Goal: Information Seeking & Learning: Understand process/instructions

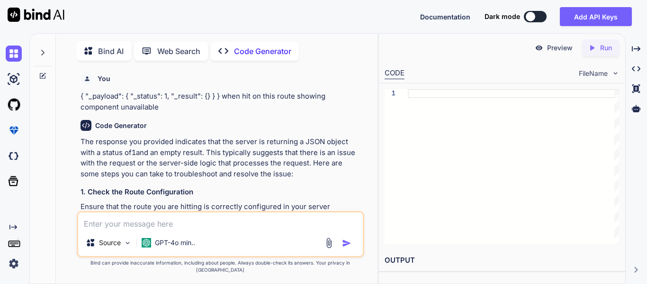
scroll to position [326, 0]
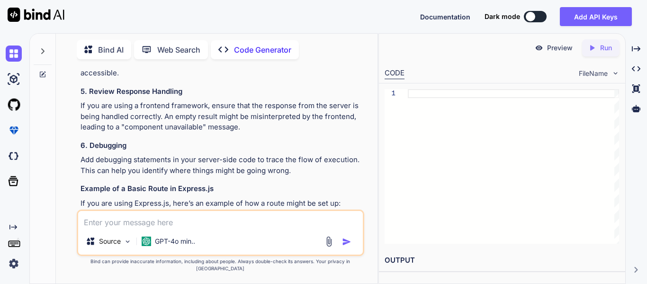
click at [186, 226] on textarea at bounding box center [220, 219] width 285 height 17
type textarea "h"
type textarea "x"
type textarea "ho"
type textarea "x"
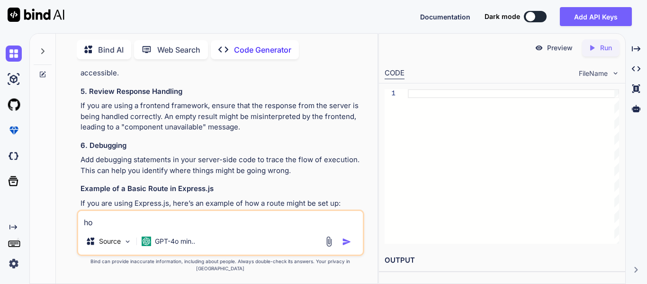
type textarea "how"
type textarea "x"
type textarea "how"
type textarea "x"
type textarea "how t"
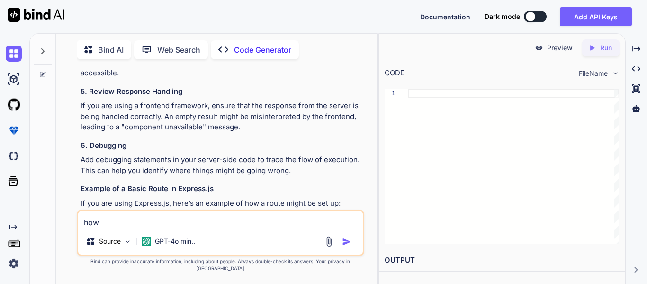
type textarea "x"
type textarea "how to"
type textarea "x"
type textarea "how to"
type textarea "x"
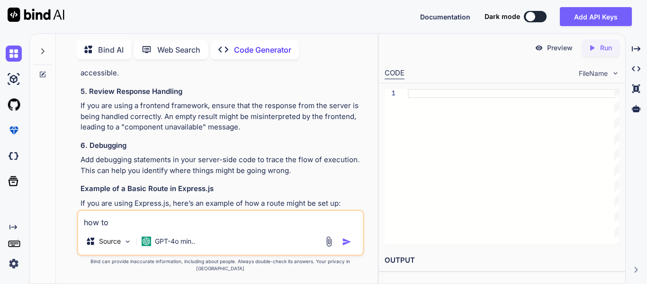
type textarea "how to u"
type textarea "x"
type textarea "how to un"
type textarea "x"
type textarea "how to und"
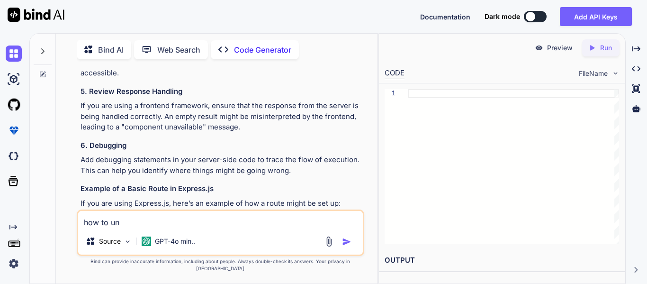
type textarea "x"
type textarea "how to undo"
type textarea "x"
type textarea "how to undo"
type textarea "x"
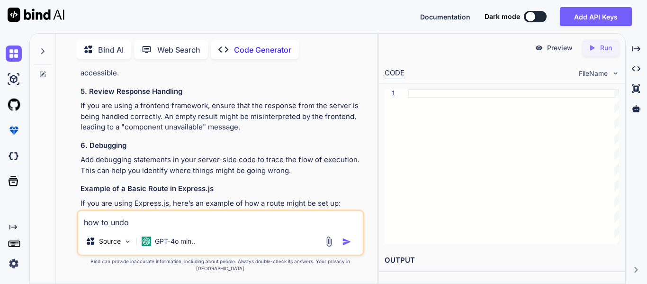
type textarea "how to undo g"
type textarea "x"
type textarea "how to undo gi"
type textarea "x"
type textarea "how to undo git"
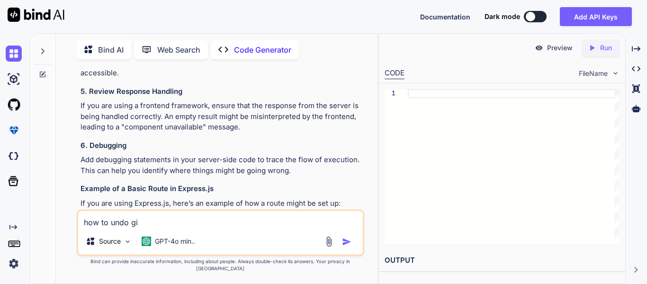
type textarea "x"
type textarea "how to undo git"
type textarea "x"
type textarea "how to undo git p"
type textarea "x"
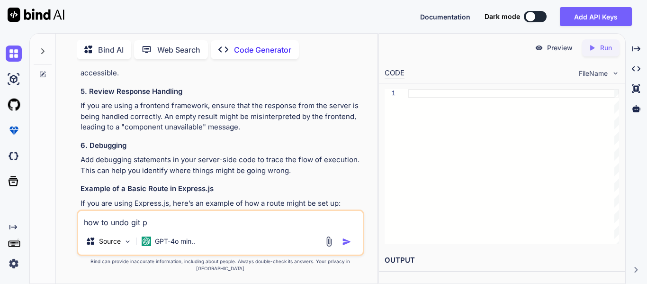
type textarea "how to undo git pu"
type textarea "x"
type textarea "how to undo git pul"
type textarea "x"
type textarea "how to undo git pull"
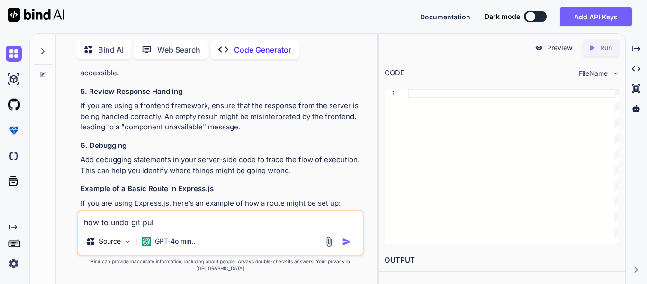
type textarea "x"
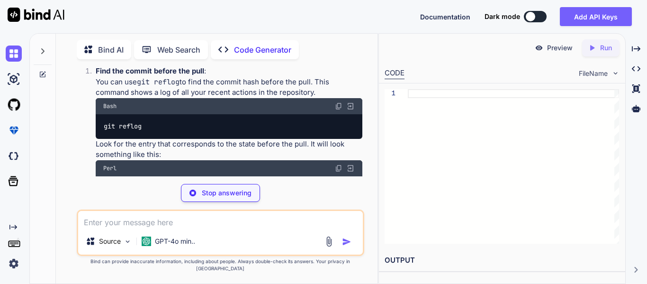
scroll to position [919, 0]
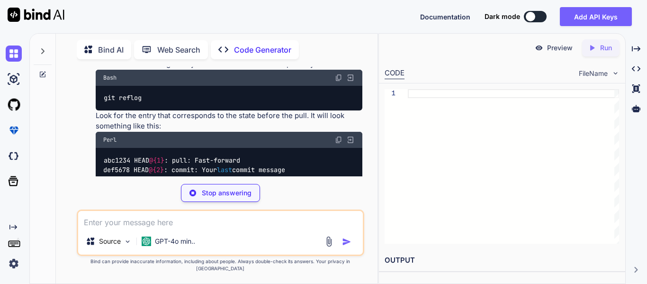
type textarea "x"
type textarea "git reflog"
type textarea "x"
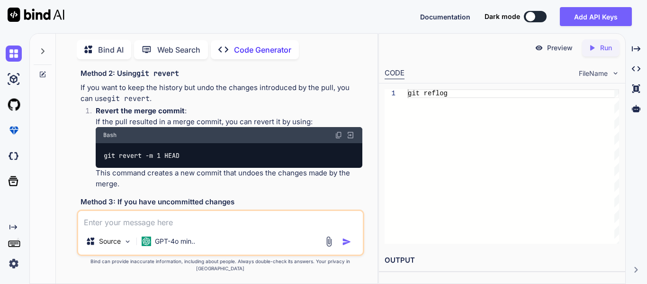
scroll to position [1166, 0]
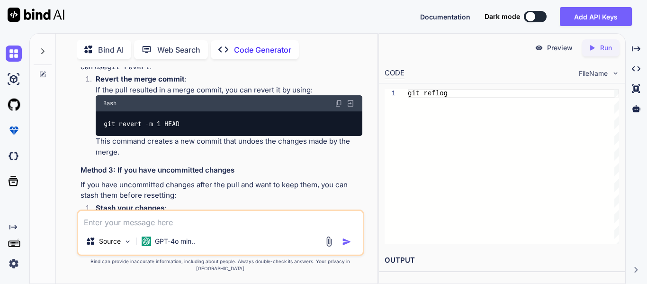
paste textarea "b0455b75"
type textarea "b0455b75"
type textarea "x"
paste textarea "commit ff78a156997869c498d6abea7fd6274b0f7c0e48 Author: abhishekpal <[EMAIL_ADD…"
type textarea "commit ff78a156997869c498d6abea7fd6274b0f7c0e48 Author: abhishekpal <[EMAIL_ADD…"
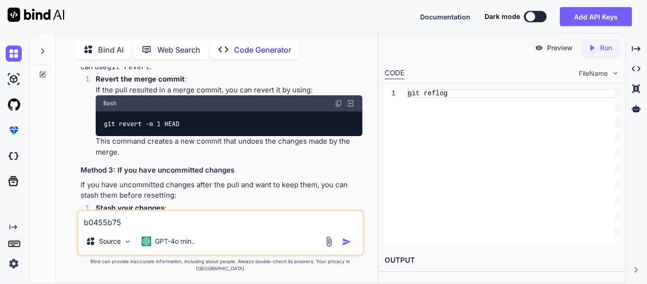
type textarea "x"
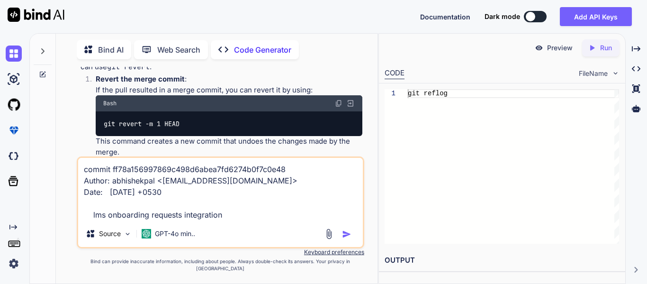
drag, startPoint x: 256, startPoint y: 187, endPoint x: 292, endPoint y: 178, distance: 37.6
click at [292, 178] on textarea "commit ff78a156997869c498d6abea7fd6274b0f7c0e48 Author: abhishekpal <[EMAIL_ADD…" at bounding box center [220, 189] width 285 height 63
type textarea "commit ff78a156997869c498d6abea7fd6274b0f7c0e48 Date: [DATE] +0530 lms onboardi…"
type textarea "x"
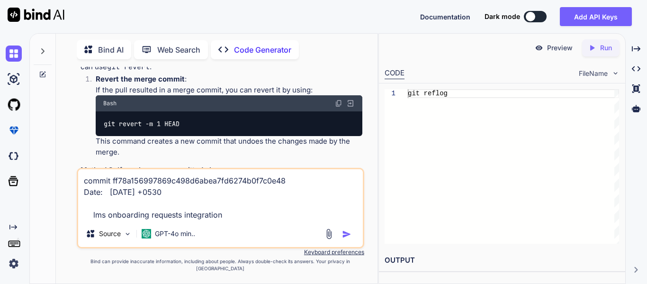
click at [234, 220] on textarea "commit ff78a156997869c498d6abea7fd6274b0f7c0e48 Date: [DATE] +0530 lms onboardi…" at bounding box center [220, 194] width 285 height 51
type textarea "commit ff78a156997869c498d6abea7fd6274b0f7c0e48 Date: [DATE] +0530 lms onboardi…"
type textarea "x"
paste textarea "commit 1b6928da4b13795e61e08ee08a42be79cd659921 (origin/dev) Merge: b0455b75 18…"
type textarea "commit ff78a156997869c498d6abea7fd6274b0f7c0e48 Date: [DATE] +0530 lms onboardi…"
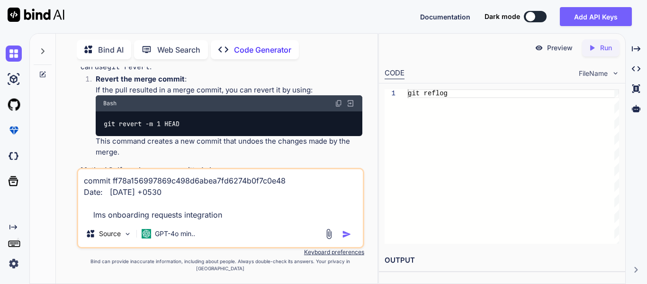
type textarea "x"
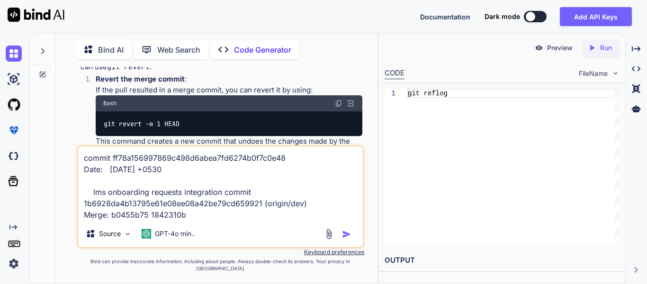
type textarea "commit ff78a156997869c498d6abea7fd6274b0f7c0e48 Date: [DATE] +0530 lms onboardi…"
type textarea "x"
type textarea "commit ff78a156997869c498d6abea7fd6274b0f7c0e48 Date: [DATE] +0530 lms onboardi…"
type textarea "x"
type textarea "commit ff78a156997869c498d6abea7fd6274b0f7c0e48 Date: [DATE] +0530 lms onboardi…"
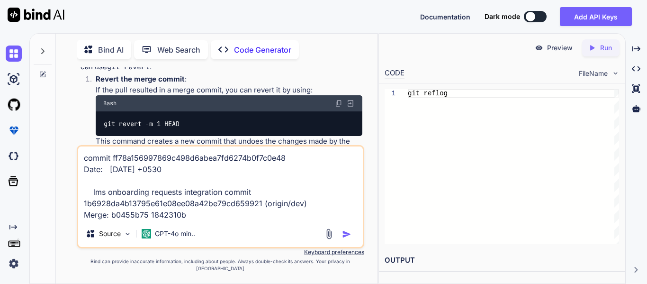
type textarea "x"
type textarea "commit ff78a156997869c498d6abea7fd6274b0f7c0e48 Date: [DATE] +0530 lms onboardi…"
type textarea "x"
type textarea "commit ff78a156997869c498d6abea7fd6274b0f7c0e48 Date: [DATE] +0530 lms onboardi…"
type textarea "x"
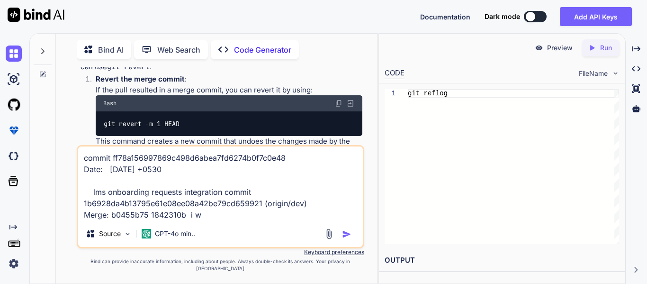
type textarea "commit ff78a156997869c498d6abea7fd6274b0f7c0e48 Date: [DATE] +0530 lms onboardi…"
type textarea "x"
type textarea "commit ff78a156997869c498d6abea7fd6274b0f7c0e48 Date: [DATE] +0530 lms onboardi…"
type textarea "x"
type textarea "commit ff78a156997869c498d6abea7fd6274b0f7c0e48 Date: [DATE] +0530 lms onboardi…"
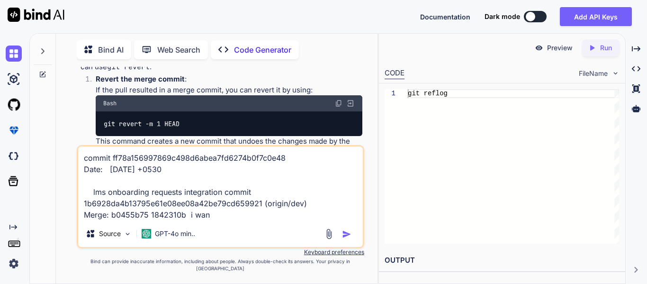
type textarea "x"
type textarea "commit ff78a156997869c498d6abea7fd6274b0f7c0e48 Date: [DATE] +0530 lms onboardi…"
type textarea "x"
type textarea "commit ff78a156997869c498d6abea7fd6274b0f7c0e48 Date: [DATE] +0530 lms onboardi…"
type textarea "x"
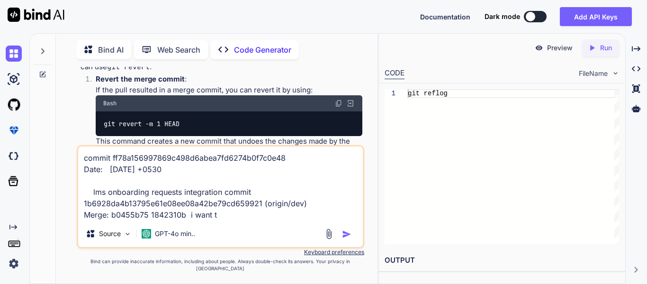
type textarea "commit ff78a156997869c498d6abea7fd6274b0f7c0e48 Date: [DATE] +0530 lms onboardi…"
type textarea "x"
type textarea "commit ff78a156997869c498d6abea7fd6274b0f7c0e48 Date: [DATE] +0530 lms onboardi…"
type textarea "x"
type textarea "commit ff78a156997869c498d6abea7fd6274b0f7c0e48 Date: [DATE] +0530 lms onboardi…"
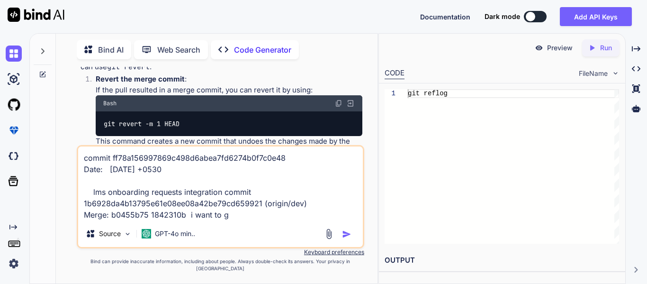
type textarea "x"
type textarea "commit ff78a156997869c498d6abea7fd6274b0f7c0e48 Date: [DATE] +0530 lms onboardi…"
type textarea "x"
type textarea "commit ff78a156997869c498d6abea7fd6274b0f7c0e48 Date: [DATE] +0530 lms onboardi…"
type textarea "x"
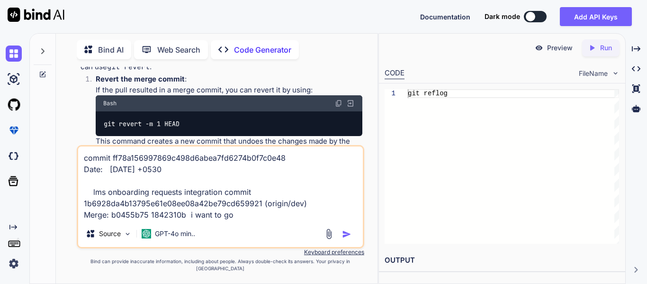
type textarea "commit ff78a156997869c498d6abea7fd6274b0f7c0e48 Date: [DATE] +0530 lms onboardi…"
type textarea "x"
type textarea "commit ff78a156997869c498d6abea7fd6274b0f7c0e48 Date: [DATE] +0530 lms onboardi…"
type textarea "x"
type textarea "commit ff78a156997869c498d6abea7fd6274b0f7c0e48 Date: [DATE] +0530 lms onboardi…"
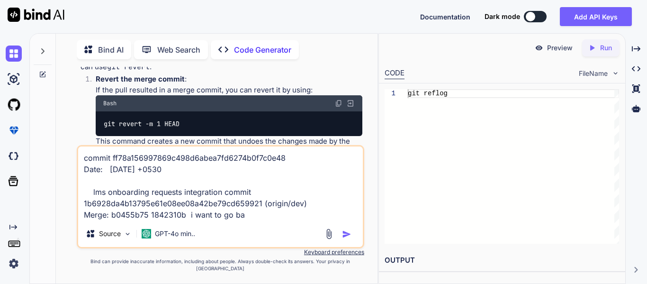
type textarea "x"
type textarea "commit ff78a156997869c498d6abea7fd6274b0f7c0e48 Date: [DATE] +0530 lms onboardi…"
type textarea "x"
type textarea "commit ff78a156997869c498d6abea7fd6274b0f7c0e48 Date: [DATE] +0530 lms onboardi…"
type textarea "x"
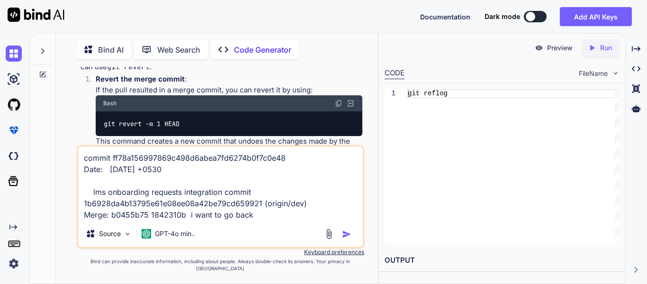
type textarea "commit ff78a156997869c498d6abea7fd6274b0f7c0e48 Date: [DATE] +0530 lms onboardi…"
type textarea "x"
type textarea "commit ff78a156997869c498d6abea7fd6274b0f7c0e48 Date: [DATE] +0530 lms onboardi…"
type textarea "x"
type textarea "commit ff78a156997869c498d6abea7fd6274b0f7c0e48 Date: [DATE] +0530 lms onboardi…"
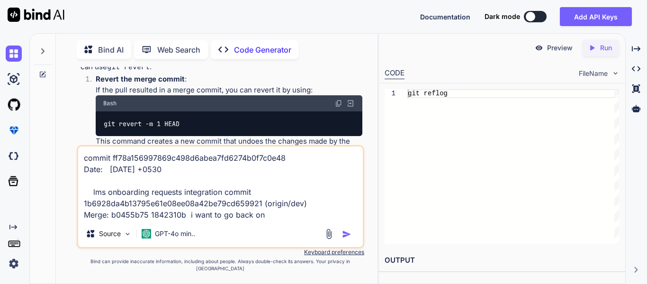
type textarea "x"
drag, startPoint x: 91, startPoint y: 196, endPoint x: 254, endPoint y: 197, distance: 163.0
click at [254, 197] on textarea "commit ff78a156997869c498d6abea7fd6274b0f7c0e48 Date: [DATE] +0530 lms onboardi…" at bounding box center [220, 183] width 285 height 74
click at [270, 217] on textarea "commit ff78a156997869c498d6abea7fd6274b0f7c0e48 Date: [DATE] +0530 lms onboardi…" at bounding box center [220, 183] width 285 height 74
paste textarea "lms onboarding requests integration commit"
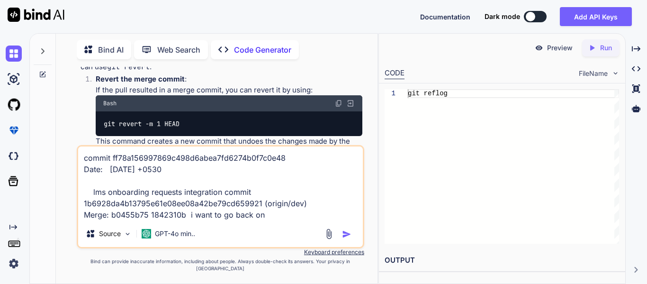
type textarea "commit ff78a156997869c498d6abea7fd6274b0f7c0e48 Date: [DATE] +0530 lms onboardi…"
type textarea "x"
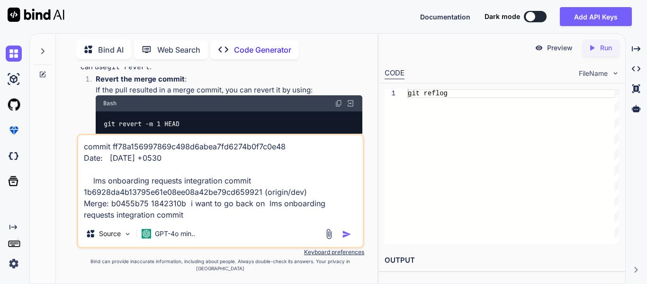
type textarea "commit ff78a156997869c498d6abea7fd6274b0f7c0e48 Date: [DATE] +0530 lms onboardi…"
type textarea "x"
type textarea "commit ff78a156997869c498d6abea7fd6274b0f7c0e48 Date: [DATE] +0530 lms onboardi…"
type textarea "x"
type textarea "commit ff78a156997869c498d6abea7fd6274b0f7c0e48 Date: [DATE] +0530 lms onboardi…"
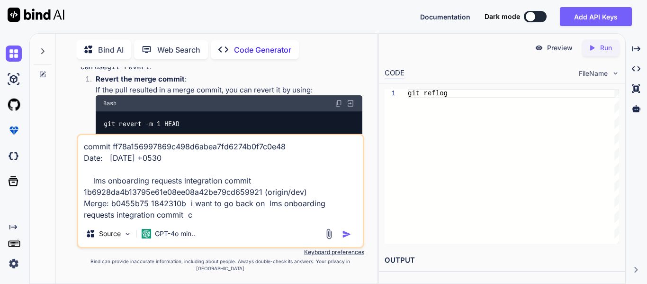
type textarea "x"
type textarea "commit ff78a156997869c498d6abea7fd6274b0f7c0e48 Date: [DATE] +0530 lms onboardi…"
type textarea "x"
type textarea "commit ff78a156997869c498d6abea7fd6274b0f7c0e48 Date: [DATE] +0530 lms onboardi…"
type textarea "x"
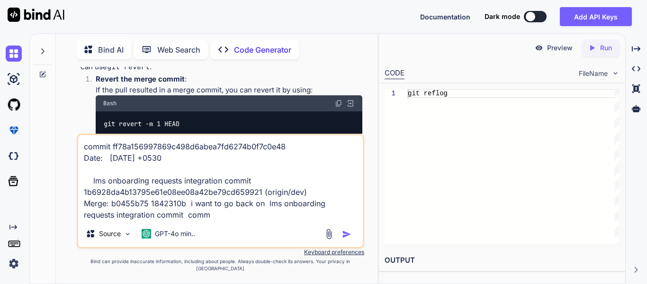
type textarea "commit ff78a156997869c498d6abea7fd6274b0f7c0e48 Date: [DATE] +0530 lms onboardi…"
type textarea "x"
type textarea "commit ff78a156997869c498d6abea7fd6274b0f7c0e48 Date: [DATE] +0530 lms onboardi…"
type textarea "x"
type textarea "commit ff78a156997869c498d6abea7fd6274b0f7c0e48 Date: [DATE] +0530 lms onboardi…"
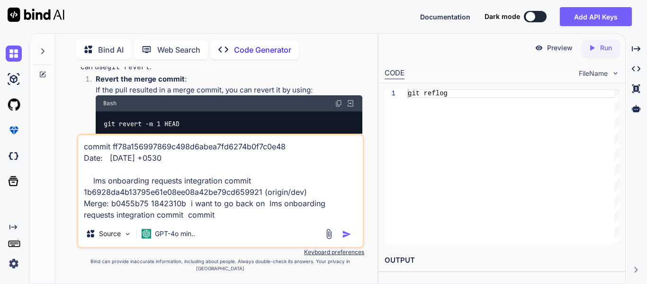
type textarea "x"
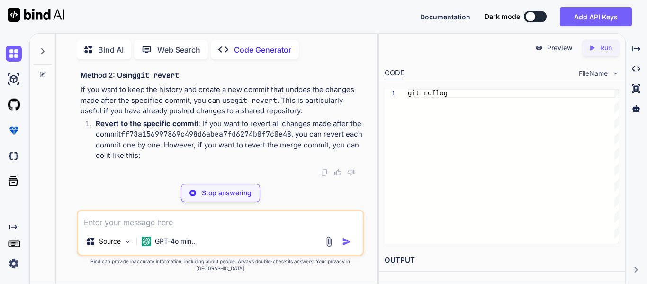
scroll to position [1846, 0]
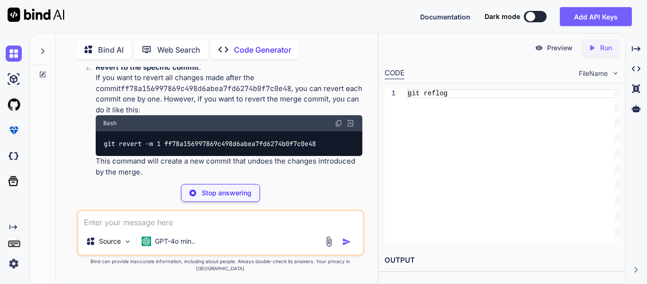
type textarea "x"
type textarea "git reset --hard ff78a156997869c498d6abea7fd6274b0f7c0e48"
type textarea "x"
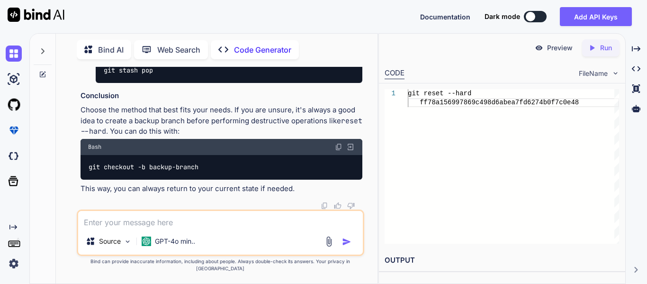
scroll to position [2160, 0]
